Goal: Navigation & Orientation: Find specific page/section

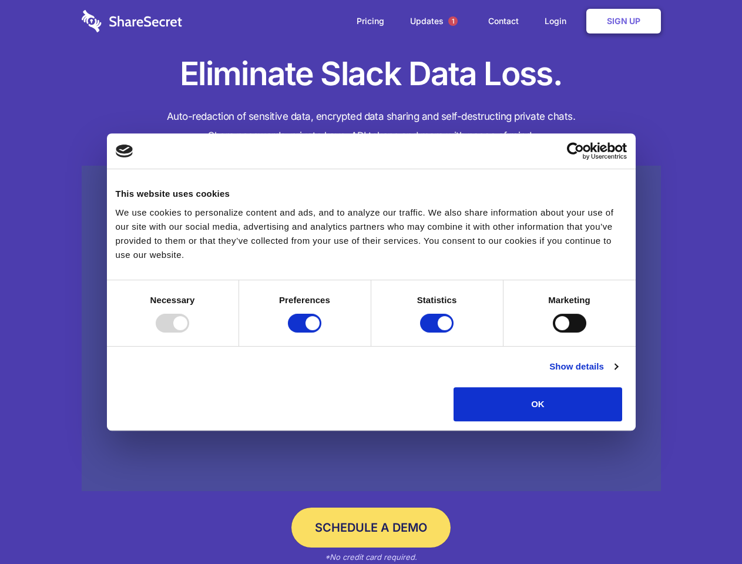
click at [189, 333] on div at bounding box center [172, 323] width 33 height 19
click at [321, 333] on input "Preferences" at bounding box center [304, 323] width 33 height 19
checkbox input "false"
click at [438, 333] on input "Statistics" at bounding box center [436, 323] width 33 height 19
checkbox input "false"
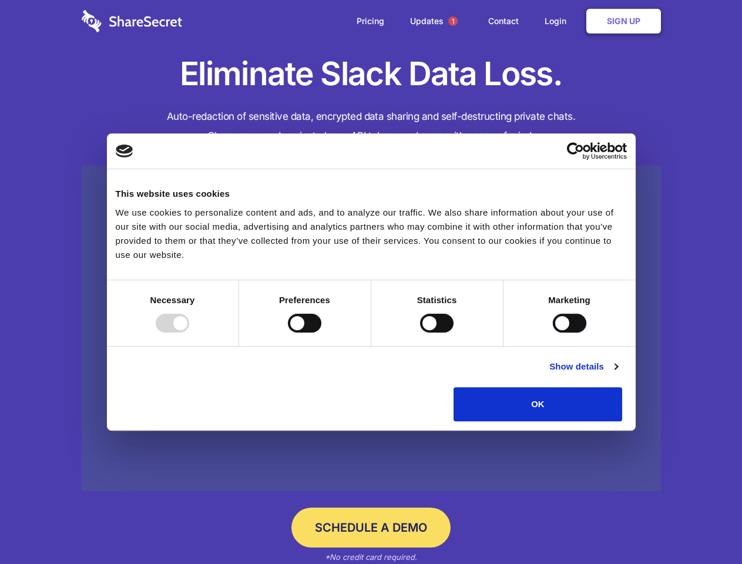
click at [553, 333] on input "Marketing" at bounding box center [569, 323] width 33 height 19
checkbox input "true"
click at [618, 374] on link "Show details" at bounding box center [583, 367] width 68 height 14
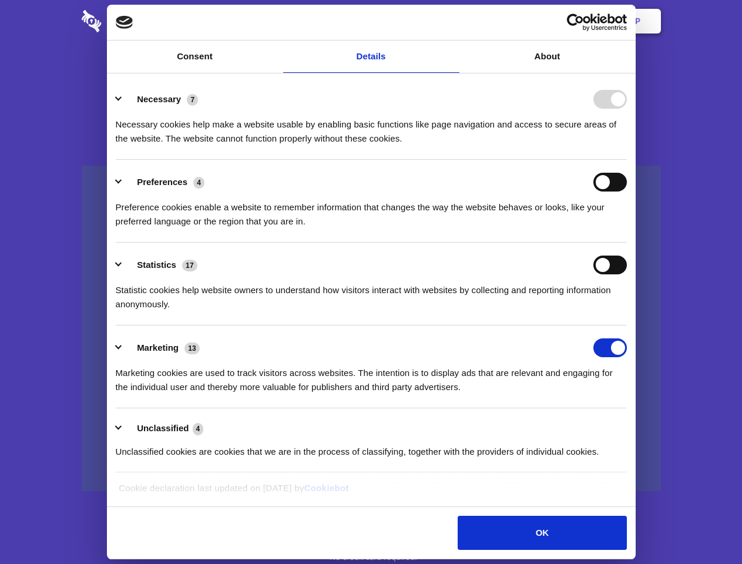
click at [627, 160] on li "Necessary 7 Necessary cookies help make a website usable by enabling basic func…" at bounding box center [371, 118] width 511 height 83
click at [453, 21] on span "1" at bounding box center [452, 20] width 9 height 9
